Goal: Information Seeking & Learning: Find contact information

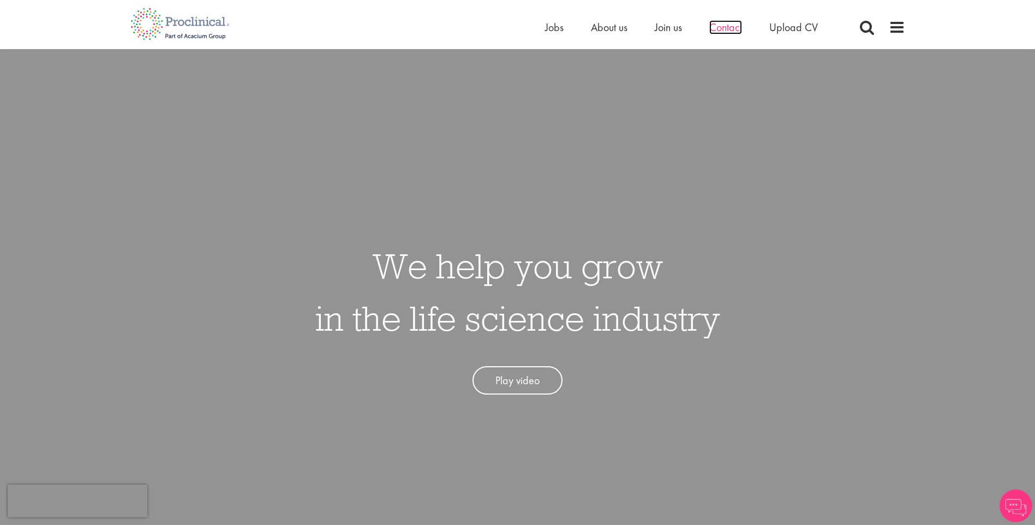
click at [735, 32] on span "Contact" at bounding box center [726, 27] width 33 height 14
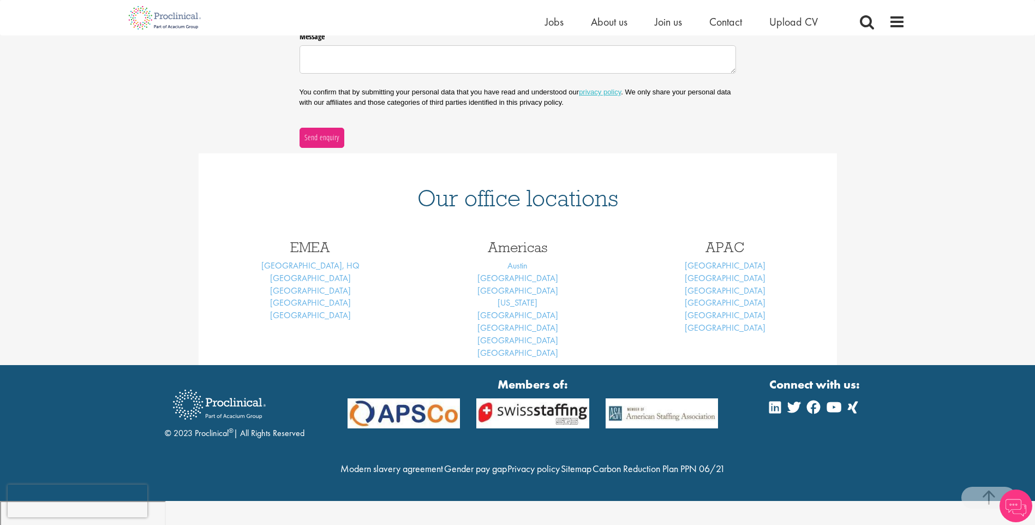
scroll to position [334, 0]
click at [331, 269] on link "London, HQ" at bounding box center [310, 265] width 98 height 11
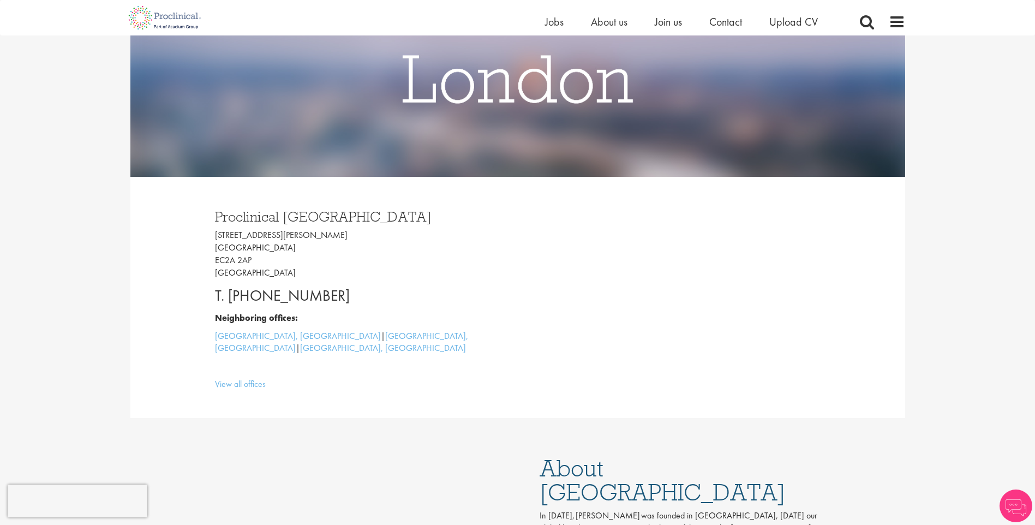
drag, startPoint x: 372, startPoint y: 294, endPoint x: 258, endPoint y: 294, distance: 114.1
click at [258, 294] on p "T. [PHONE_NUMBER]" at bounding box center [362, 296] width 295 height 22
drag, startPoint x: 258, startPoint y: 294, endPoint x: 319, endPoint y: 296, distance: 60.6
copy p "[PHONE_NUMBER]"
